Goal: Information Seeking & Learning: Stay updated

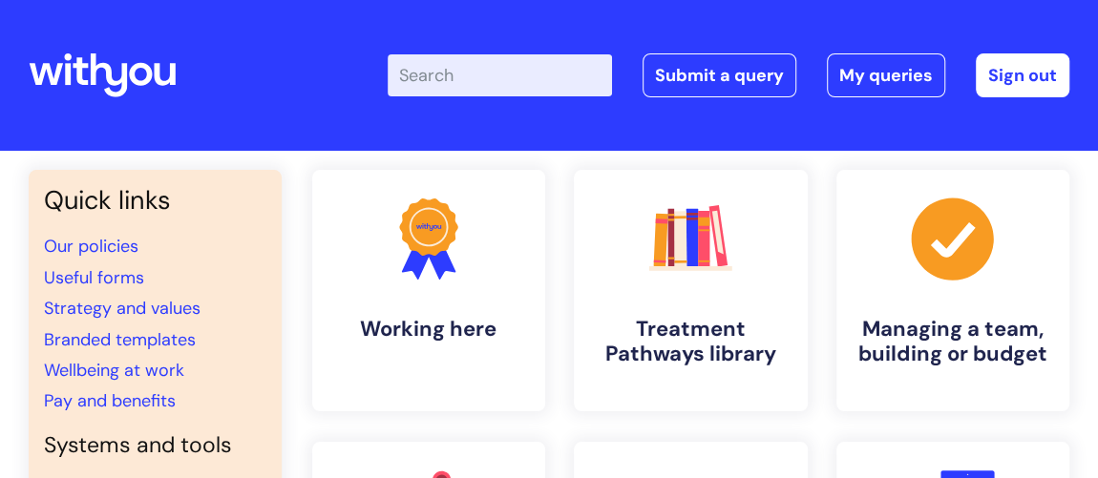
click at [450, 77] on input "Enter your search term here..." at bounding box center [500, 75] width 224 height 42
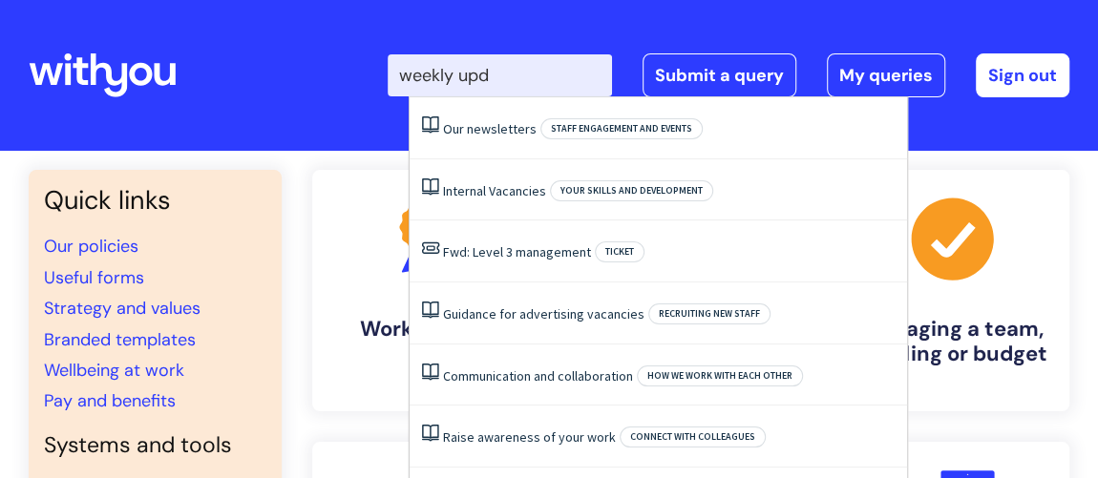
type input "weekly upda"
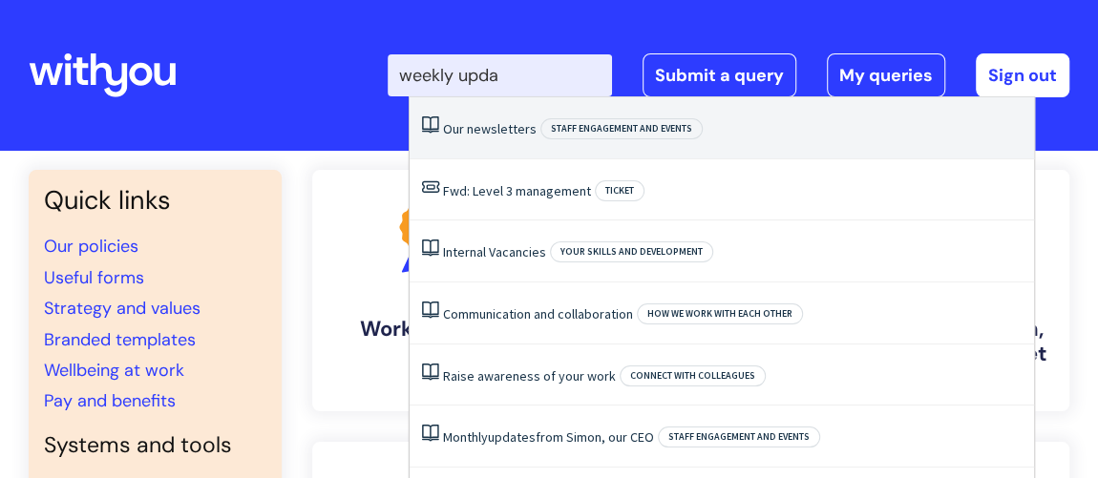
click at [476, 130] on link "Our newsletters" at bounding box center [490, 128] width 94 height 17
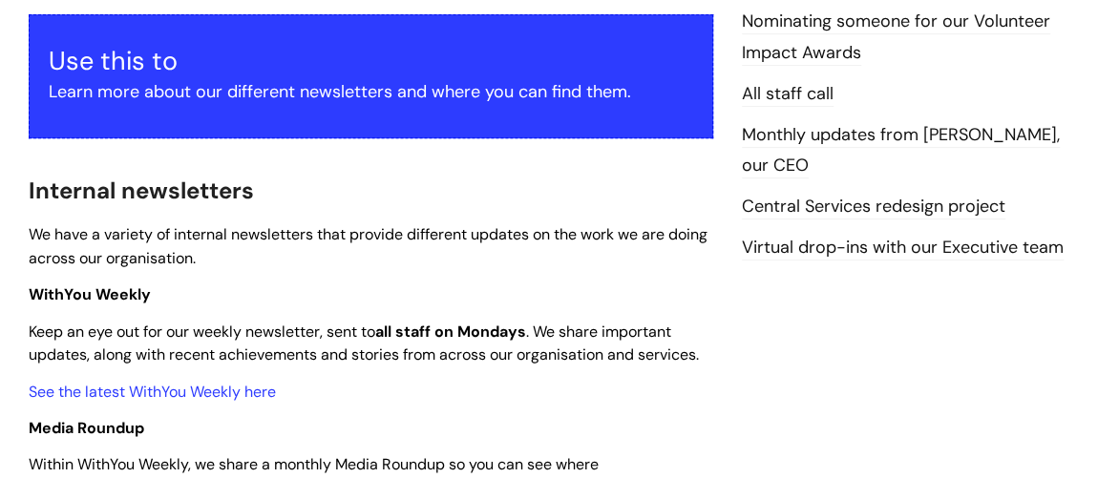
scroll to position [433, 0]
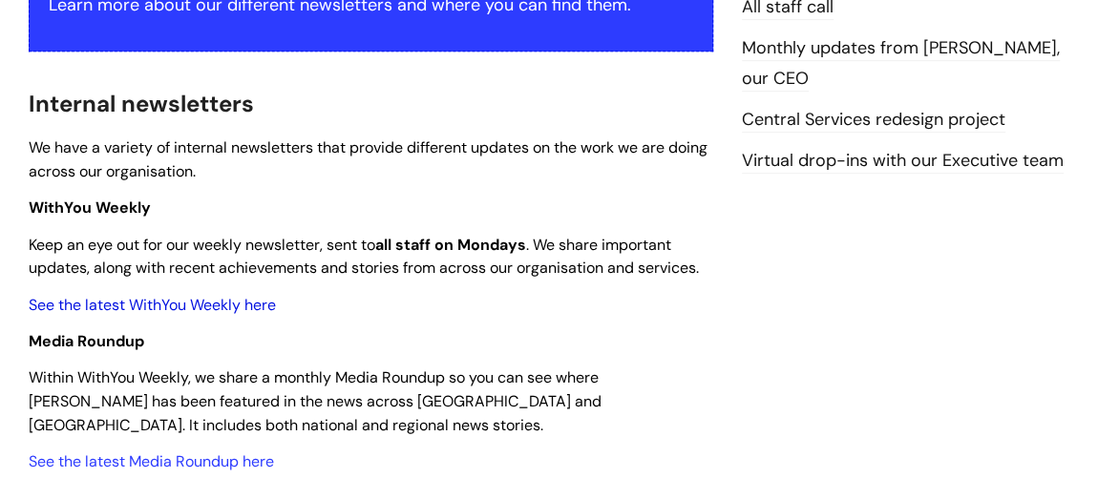
click at [202, 301] on link "See the latest WithYou Weekly here" at bounding box center [152, 305] width 247 height 20
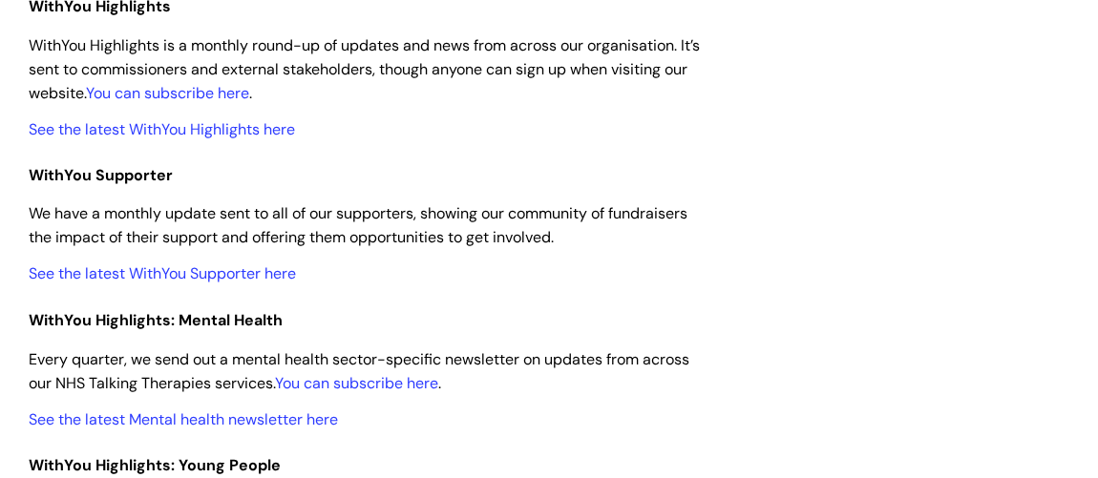
scroll to position [1475, 0]
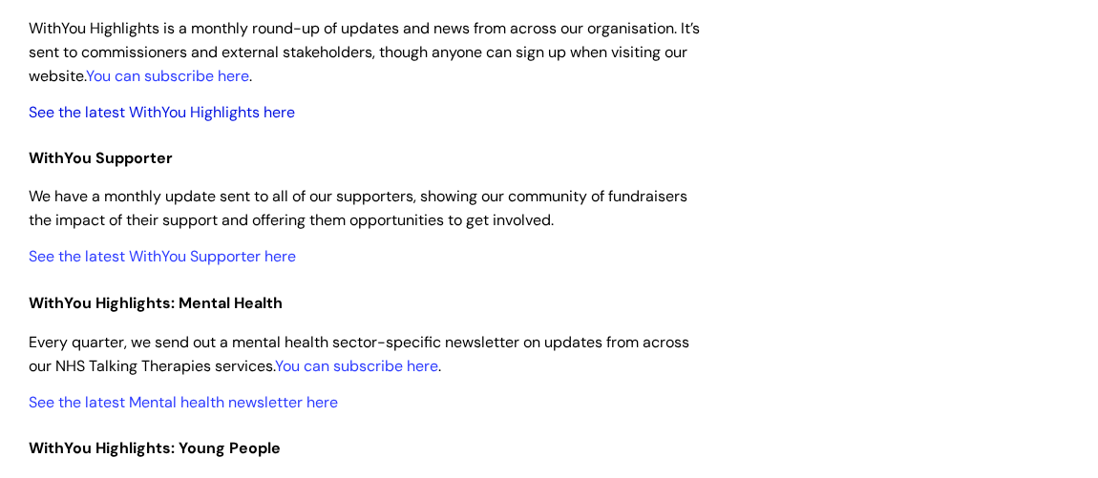
click at [204, 104] on link "See the latest WithYou Highlights here" at bounding box center [162, 112] width 266 height 20
